Goal: Register for event/course

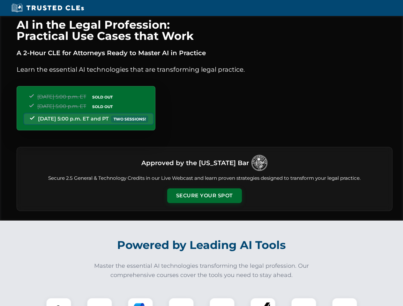
click at [204, 196] on button "Secure Your Spot" at bounding box center [204, 196] width 75 height 15
click at [59, 302] on img at bounding box center [58, 311] width 19 height 19
click at [100, 302] on div at bounding box center [100, 311] width 26 height 26
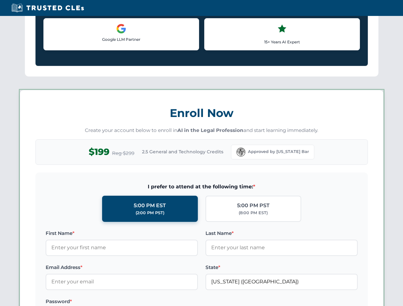
click at [181, 302] on label "Password *" at bounding box center [122, 302] width 152 height 8
